Goal: Understand process/instructions

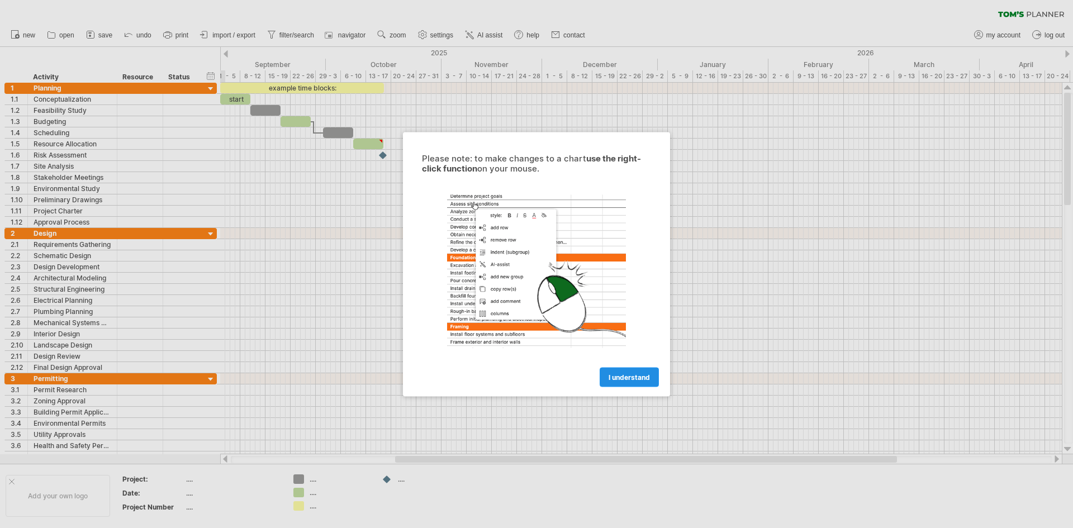
click at [635, 381] on span "I understand" at bounding box center [629, 377] width 41 height 8
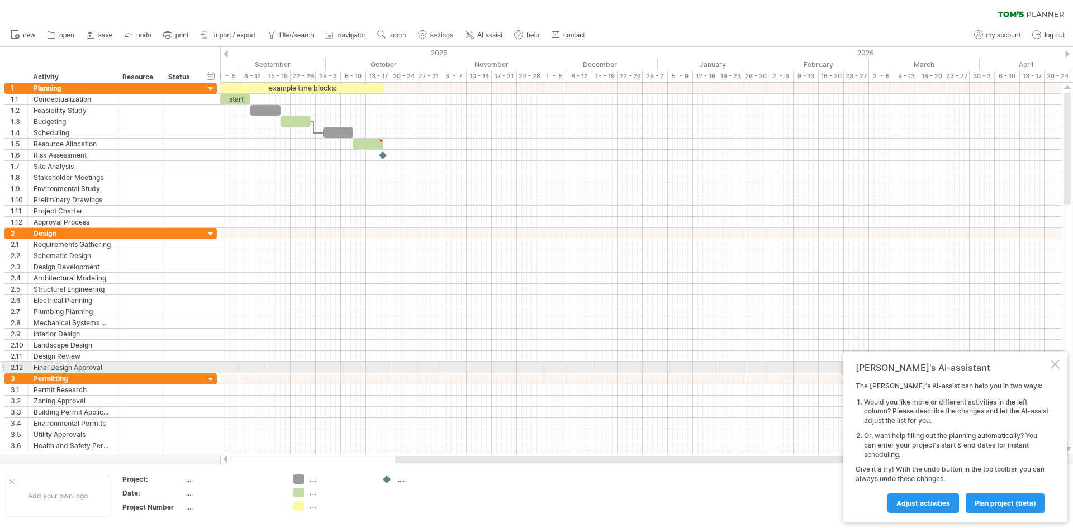
click at [1056, 366] on div at bounding box center [1055, 364] width 9 height 9
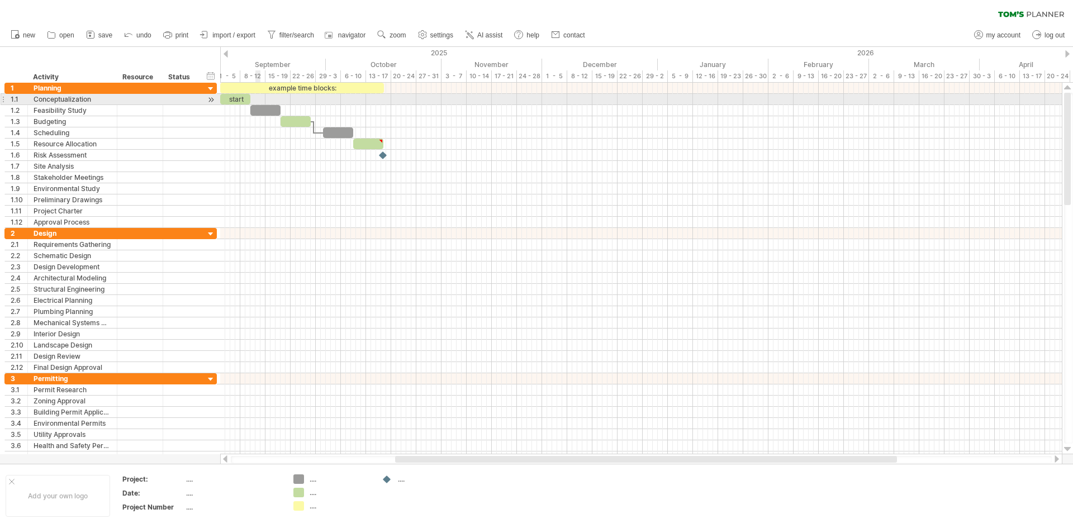
click at [259, 104] on div at bounding box center [641, 99] width 842 height 11
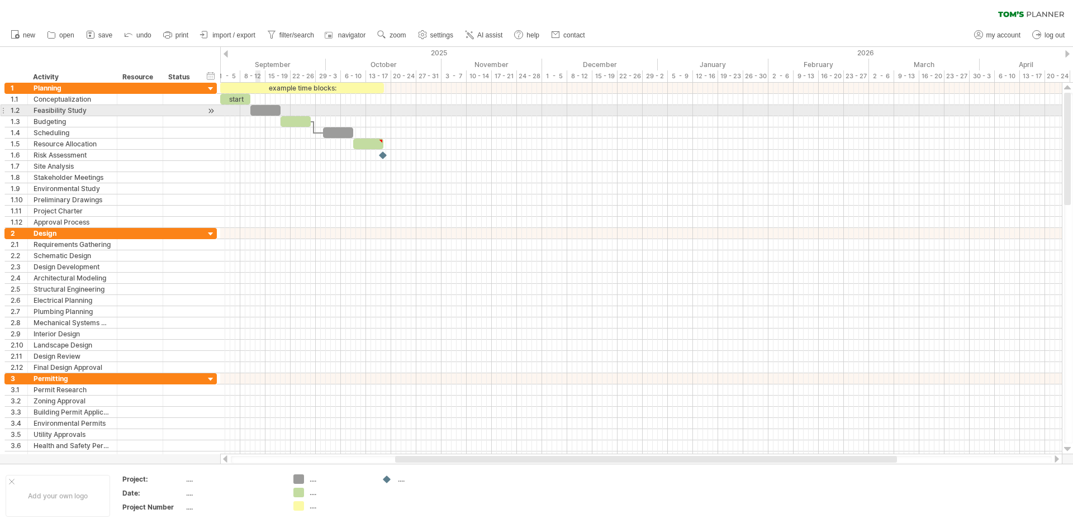
click at [259, 106] on div at bounding box center [265, 110] width 30 height 11
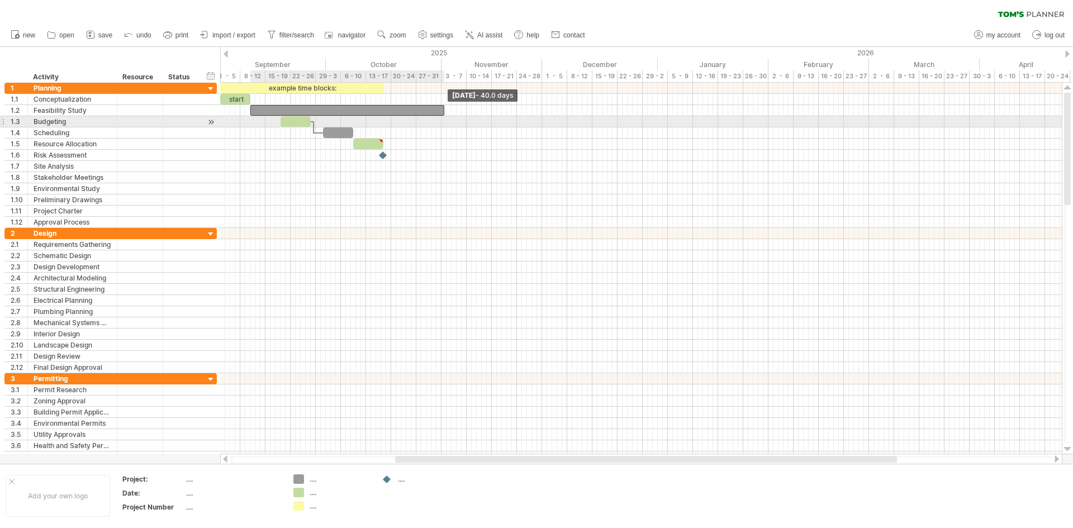
drag, startPoint x: 280, startPoint y: 110, endPoint x: 451, endPoint y: 123, distance: 171.6
click at [451, 123] on div "example time blocks: start [DATE] - 40.0 days [DATE]" at bounding box center [641, 269] width 842 height 372
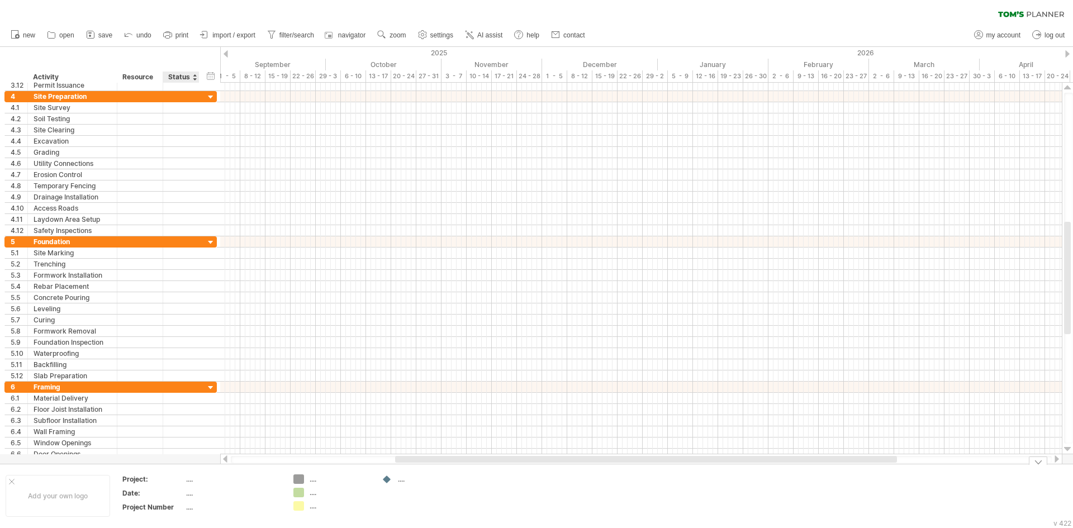
click at [200, 482] on div "...." at bounding box center [233, 480] width 94 height 10
click at [185, 480] on table "Project: Date: .... Project Number ...." at bounding box center [201, 495] width 161 height 43
click at [193, 479] on div "...." at bounding box center [233, 480] width 94 height 10
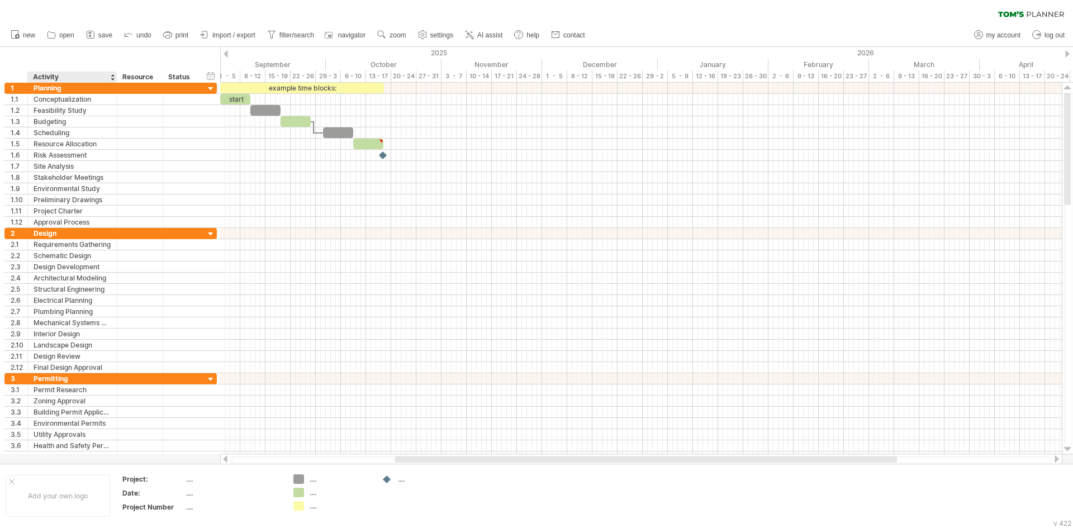
click at [119, 74] on div "******** Resource" at bounding box center [140, 77] width 46 height 11
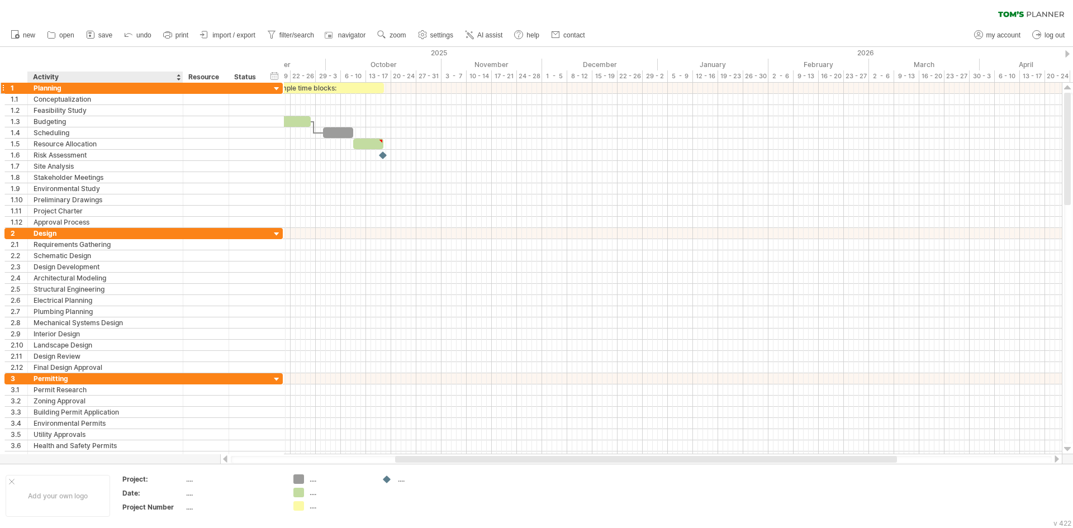
drag, startPoint x: 116, startPoint y: 77, endPoint x: 182, endPoint y: 85, distance: 66.5
click at [182, 85] on div "Trying to reach [DOMAIN_NAME] Connected again... 0% clear filter new 1" at bounding box center [536, 264] width 1073 height 528
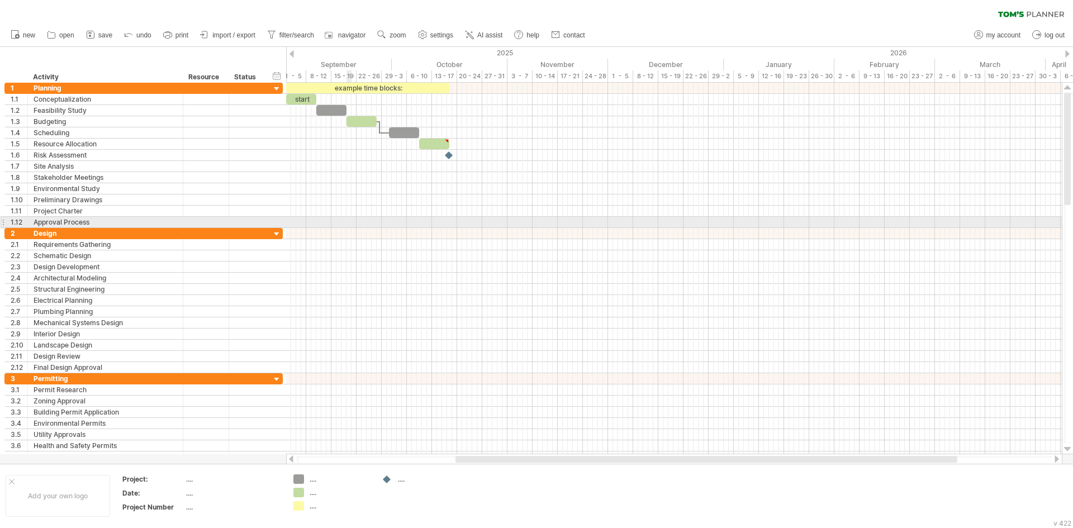
click at [347, 221] on div at bounding box center [674, 222] width 776 height 11
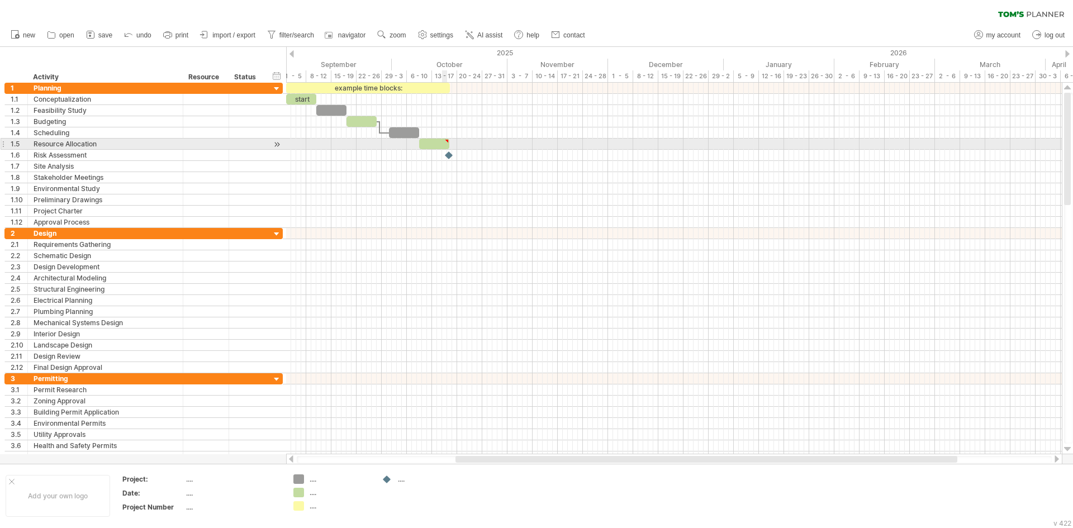
click at [446, 140] on div at bounding box center [446, 141] width 5 height 5
type textarea "**********"
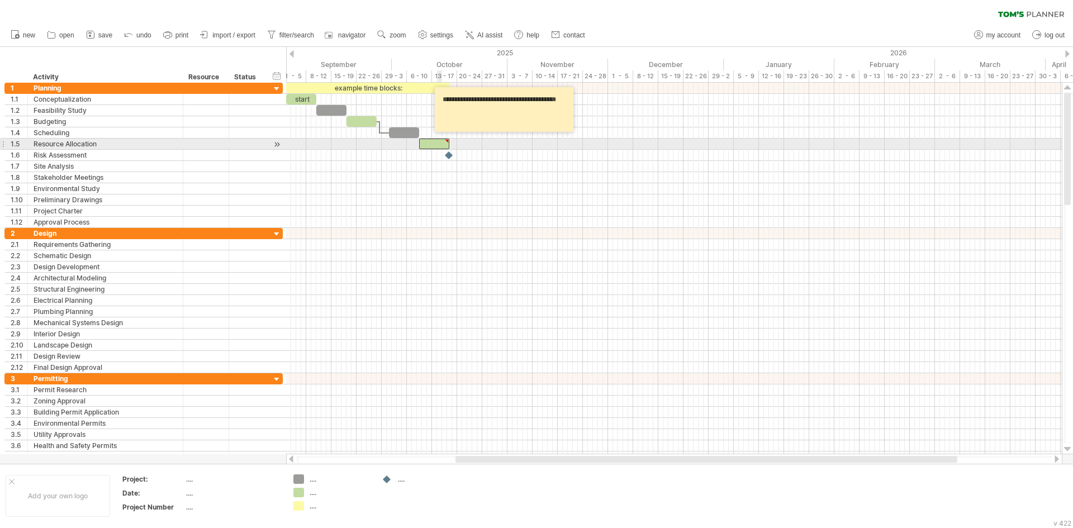
click at [439, 141] on div at bounding box center [434, 144] width 30 height 11
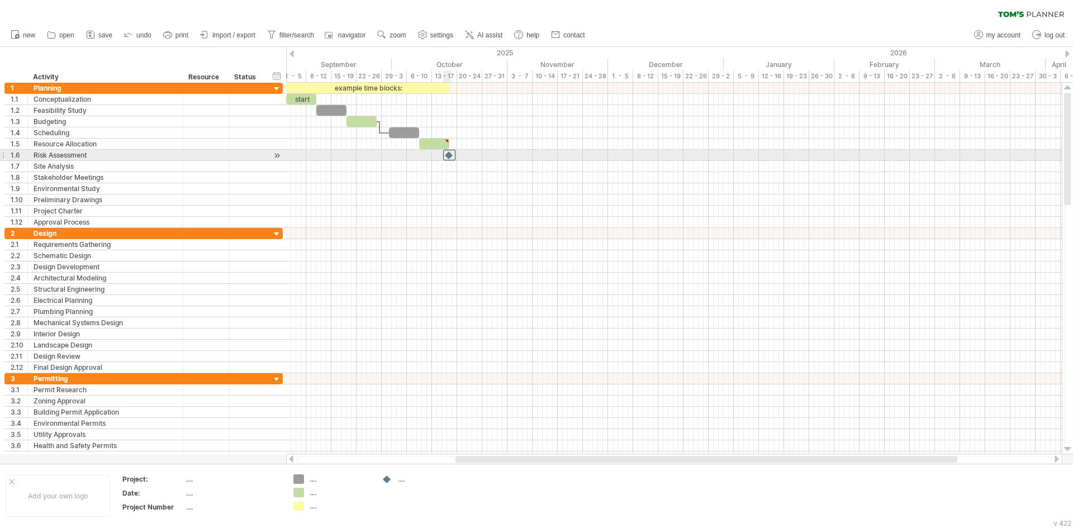
click at [450, 154] on div at bounding box center [449, 155] width 12 height 11
click at [448, 155] on div at bounding box center [449, 155] width 12 height 11
click at [448, 155] on div at bounding box center [449, 155] width 11 height 11
drag, startPoint x: 448, startPoint y: 155, endPoint x: 506, endPoint y: 156, distance: 58.7
click at [506, 156] on div at bounding box center [507, 155] width 12 height 11
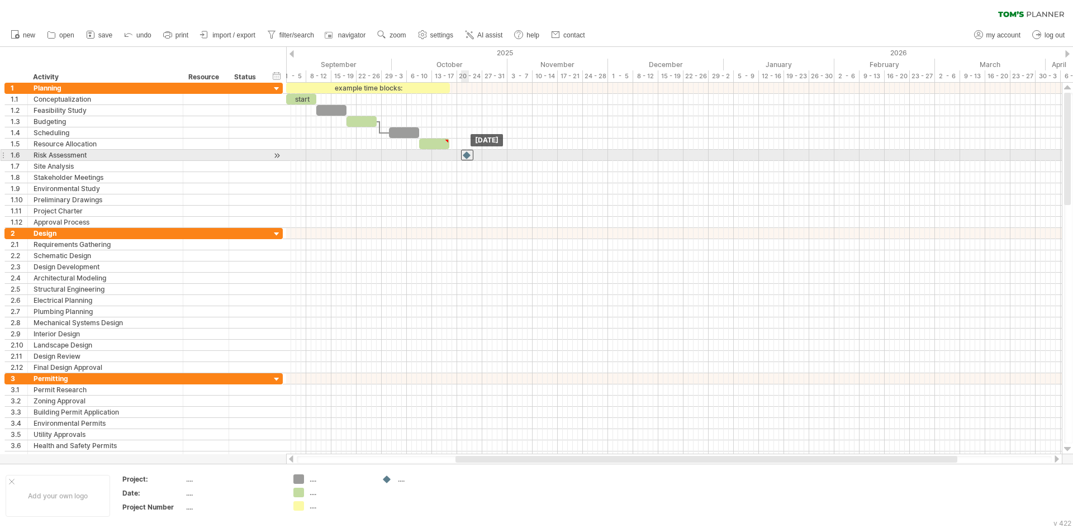
drag, startPoint x: 506, startPoint y: 156, endPoint x: 465, endPoint y: 151, distance: 41.6
click at [465, 151] on div at bounding box center [467, 155] width 12 height 11
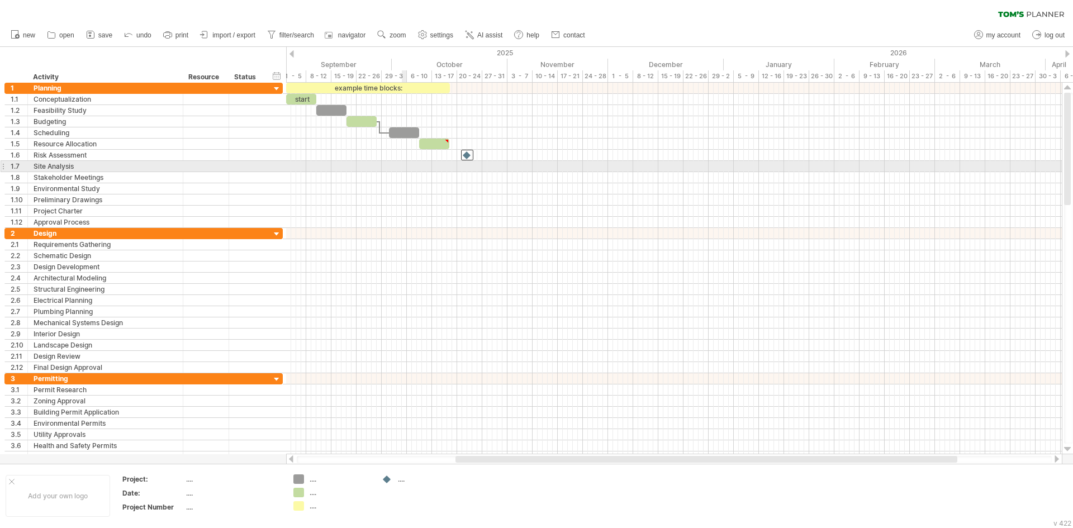
click at [403, 168] on div at bounding box center [674, 166] width 776 height 11
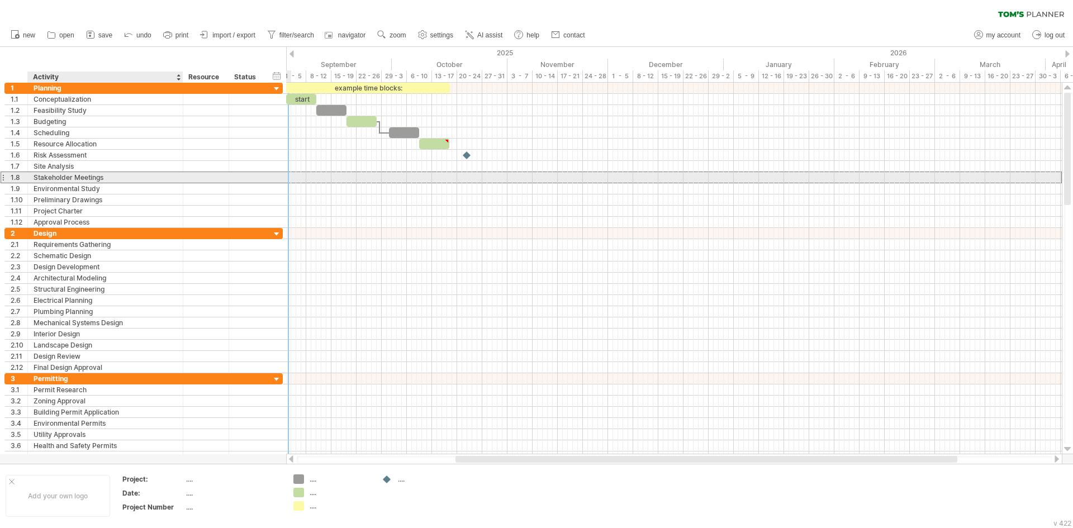
click at [78, 178] on div "Stakeholder Meetings" at bounding box center [106, 177] width 144 height 11
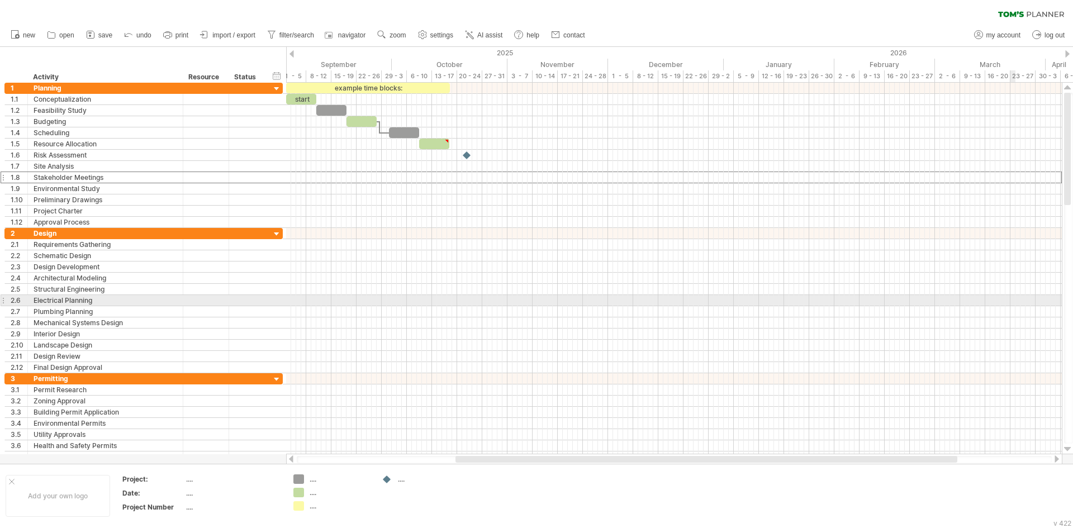
click at [1013, 297] on div at bounding box center [674, 300] width 776 height 11
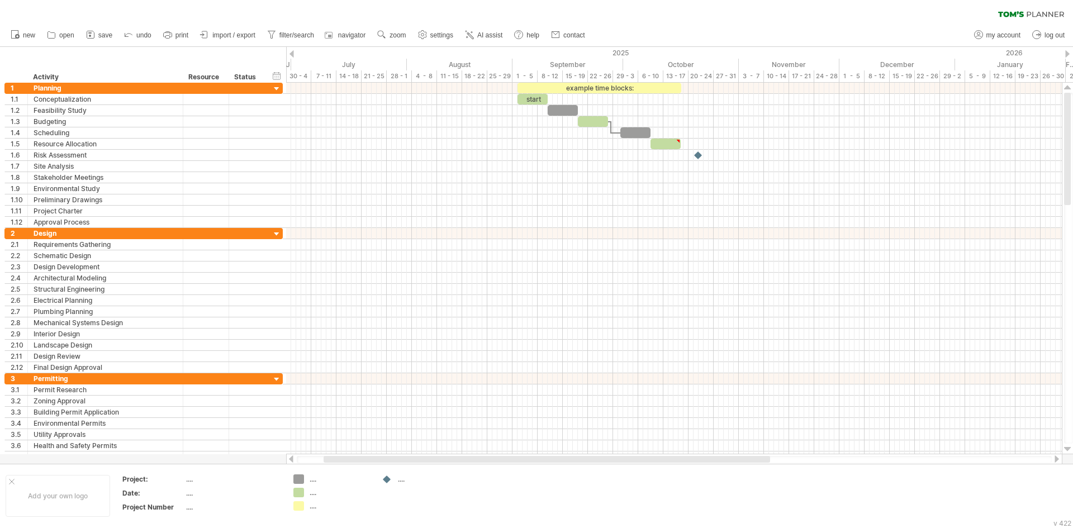
drag, startPoint x: 471, startPoint y: 460, endPoint x: 312, endPoint y: 438, distance: 160.2
click at [312, 449] on div "Trying to reach [DOMAIN_NAME] Connected again... 0% clear filter new 1" at bounding box center [536, 264] width 1073 height 528
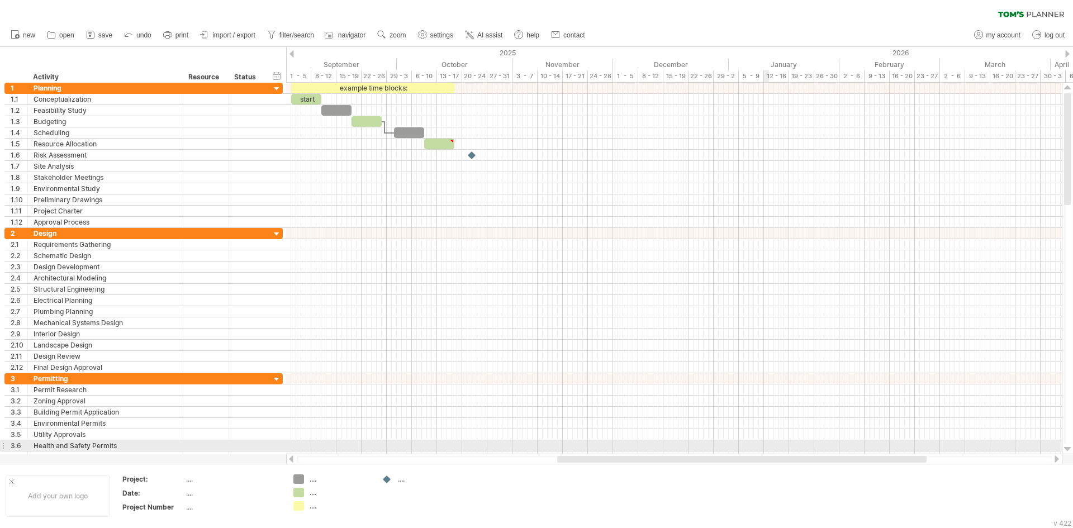
drag, startPoint x: 636, startPoint y: 461, endPoint x: 765, endPoint y: 447, distance: 129.8
click at [765, 447] on div "Trying to reach [DOMAIN_NAME] Connected again... 0% clear filter new 1" at bounding box center [536, 264] width 1073 height 528
